Goal: Transaction & Acquisition: Obtain resource

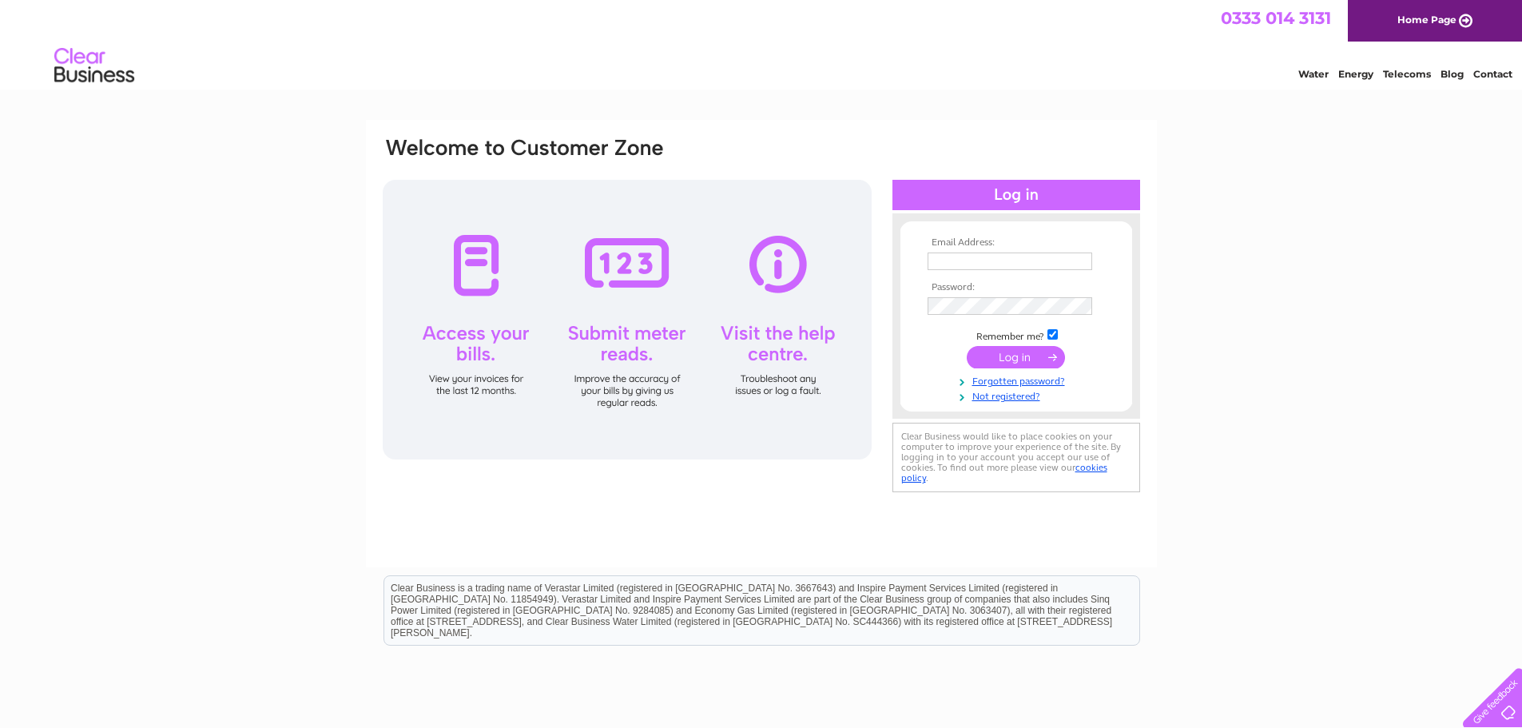
type input "[EMAIL_ADDRESS][DOMAIN_NAME]"
click at [1039, 352] on input "submit" at bounding box center [1016, 357] width 98 height 22
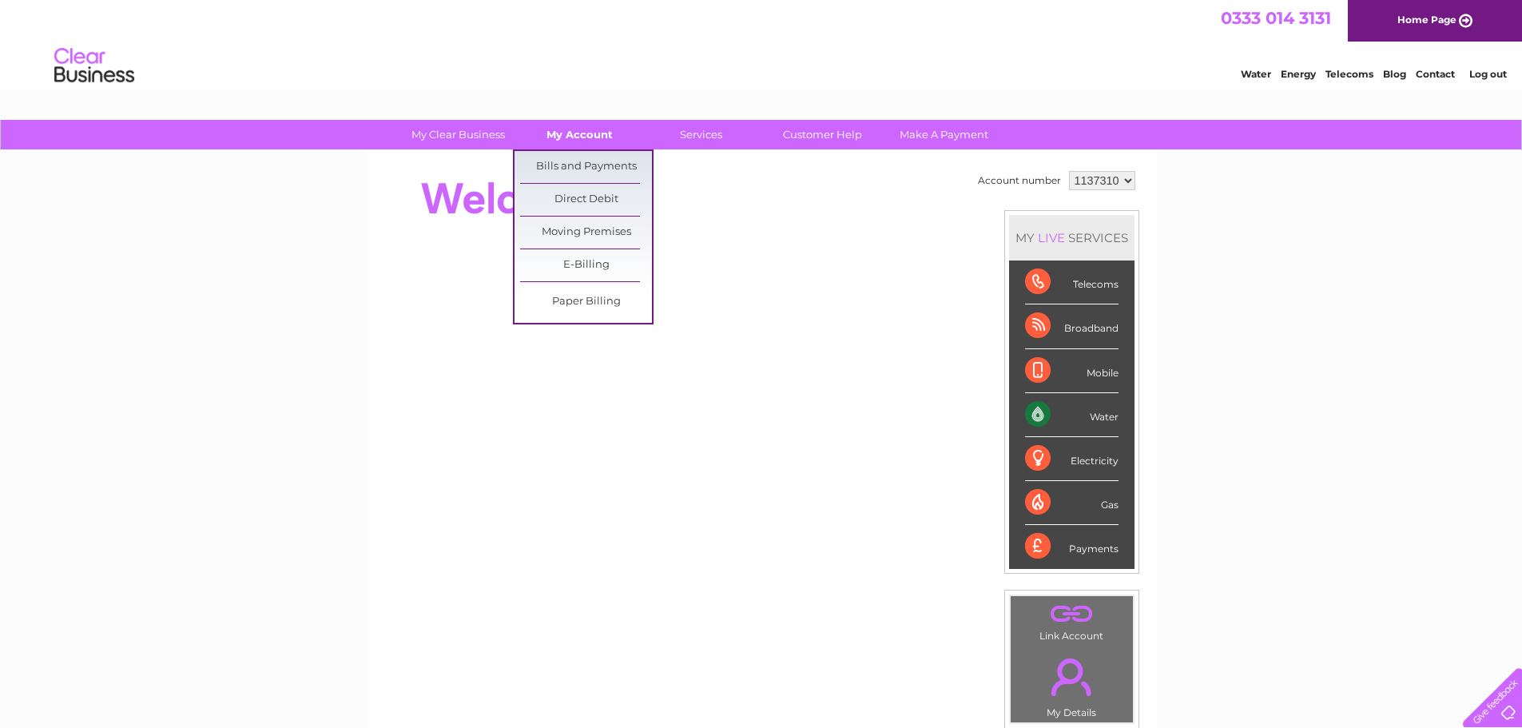
click at [594, 134] on link "My Account" at bounding box center [580, 135] width 132 height 30
click at [596, 156] on link "Bills and Payments" at bounding box center [586, 167] width 132 height 32
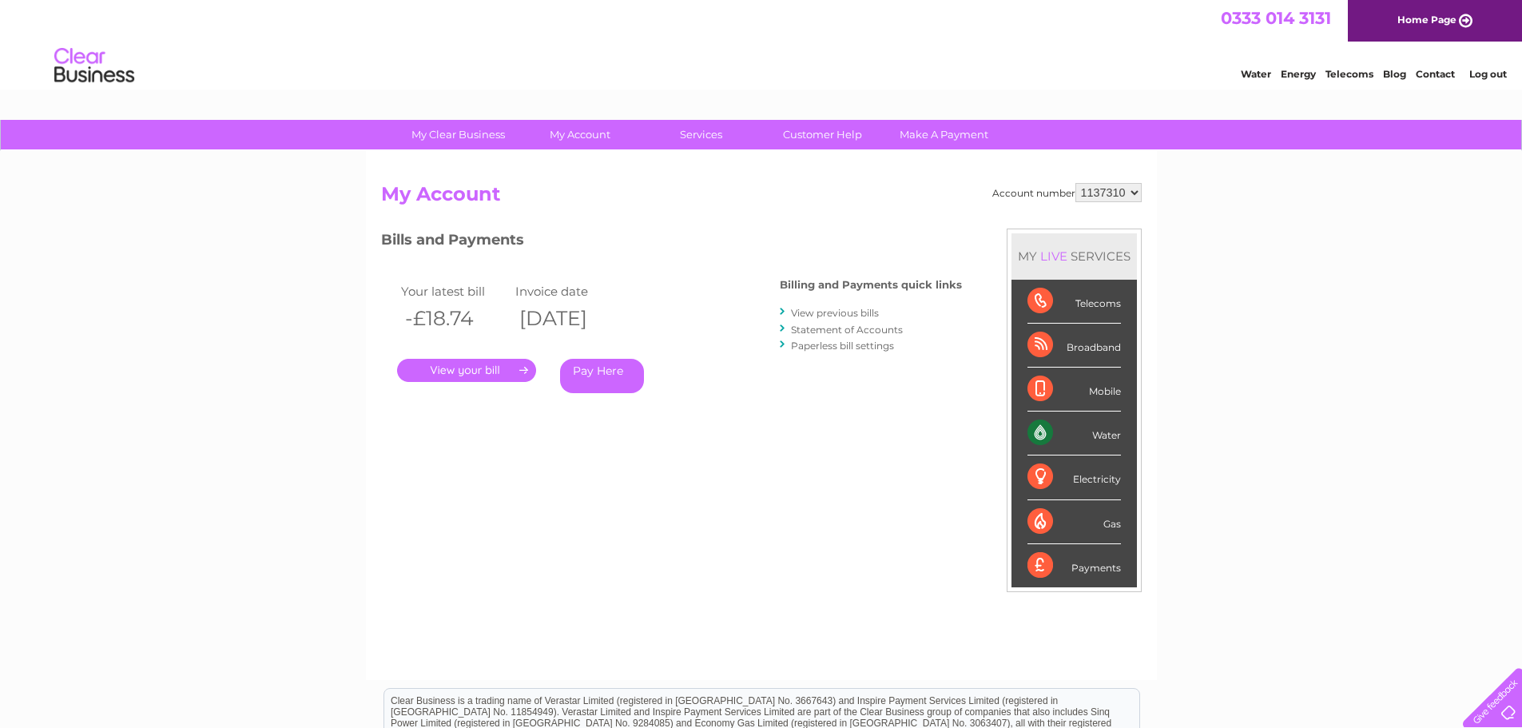
click at [484, 373] on link "." at bounding box center [466, 370] width 139 height 23
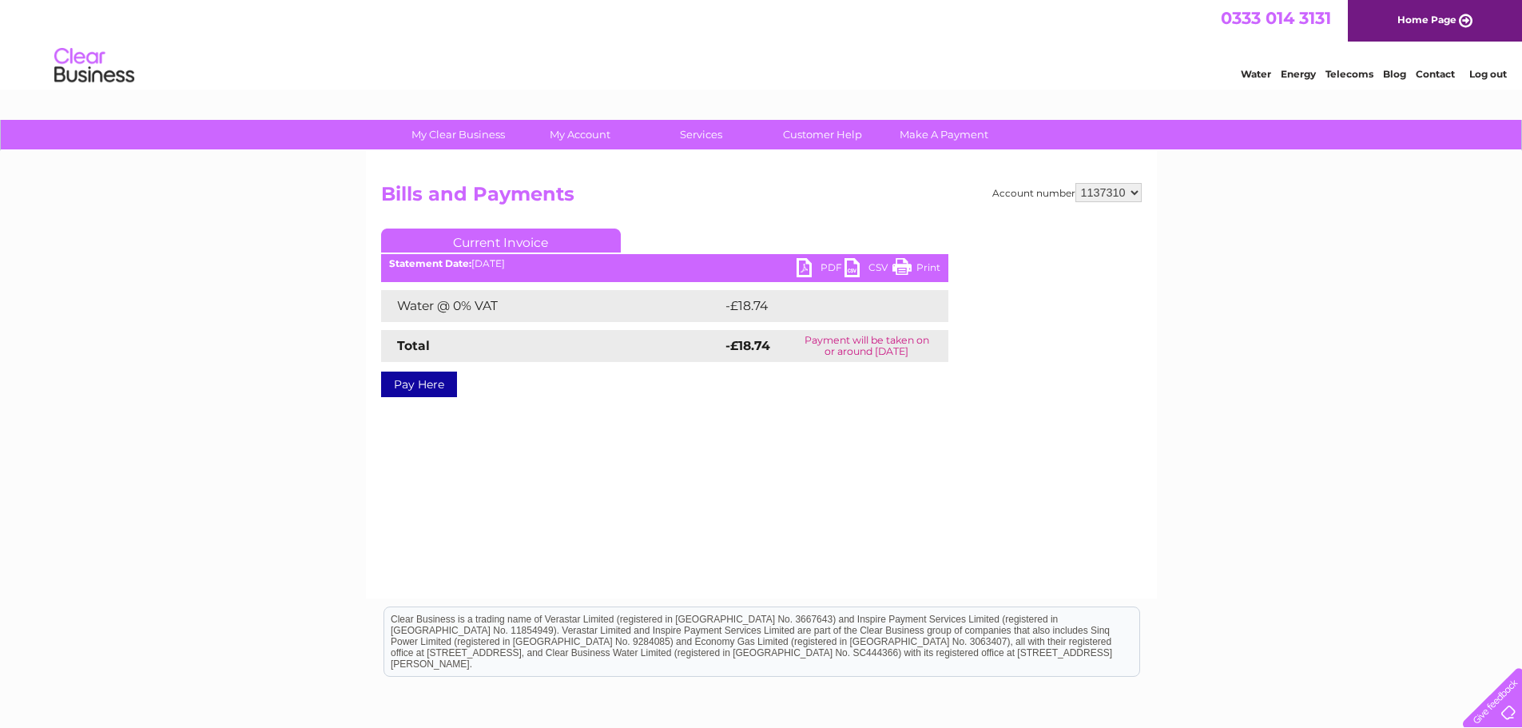
click at [813, 262] on link "PDF" at bounding box center [821, 269] width 48 height 23
click at [811, 264] on link "PDF" at bounding box center [821, 269] width 48 height 23
click at [801, 266] on link "PDF" at bounding box center [821, 269] width 48 height 23
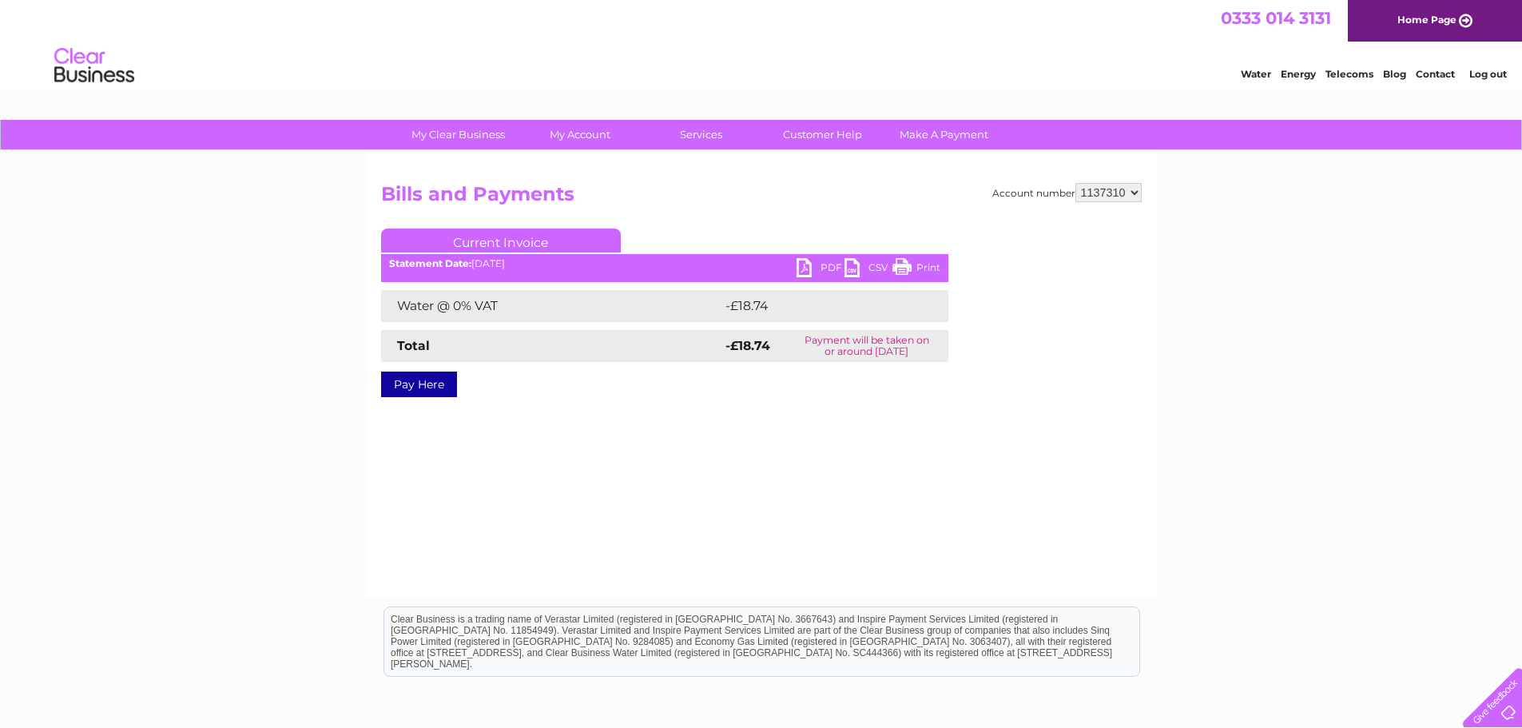
click at [801, 266] on link "PDF" at bounding box center [821, 269] width 48 height 23
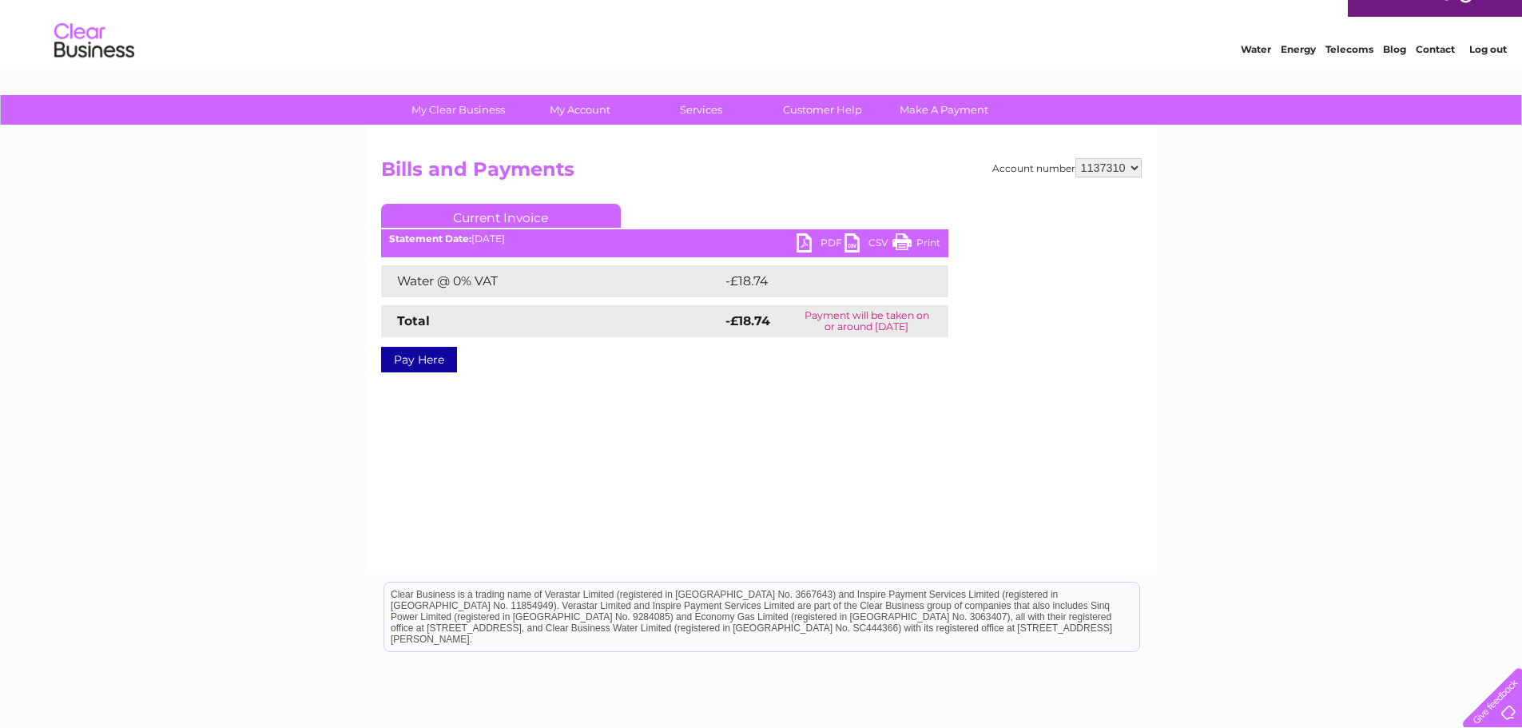
scroll to position [28, 0]
